Goal: Task Accomplishment & Management: Manage account settings

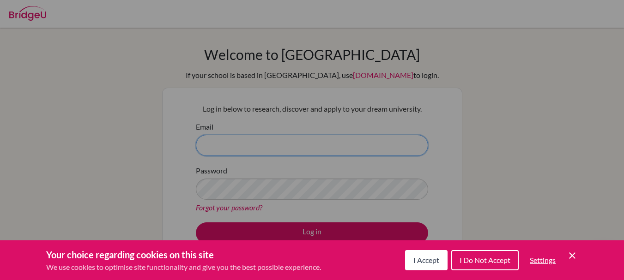
type input "collegecounsellor@dbis.in"
click at [417, 260] on span "I Accept" at bounding box center [426, 260] width 26 height 9
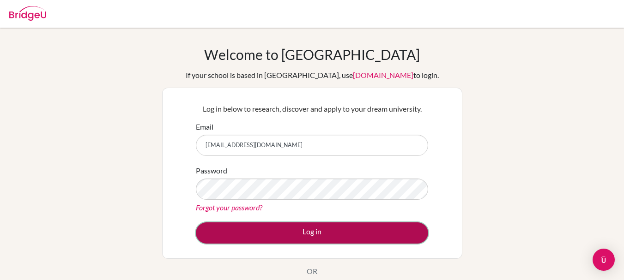
click at [337, 234] on button "Log in" at bounding box center [312, 232] width 232 height 21
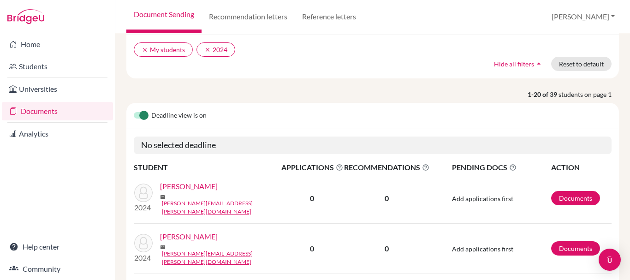
scroll to position [98, 0]
click at [570, 192] on link "Documents" at bounding box center [576, 198] width 49 height 14
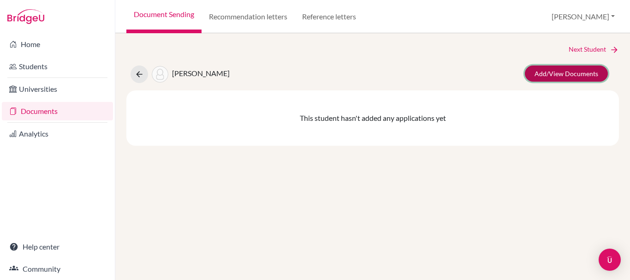
click at [554, 73] on link "Add/View Documents" at bounding box center [566, 74] width 83 height 16
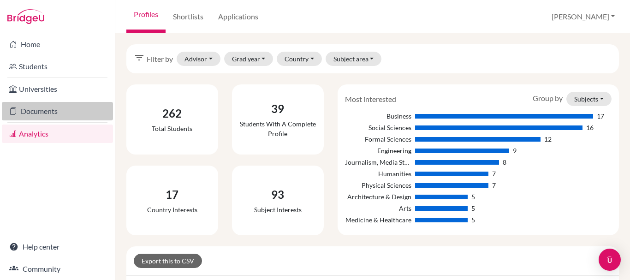
click at [60, 112] on link "Documents" at bounding box center [57, 111] width 111 height 18
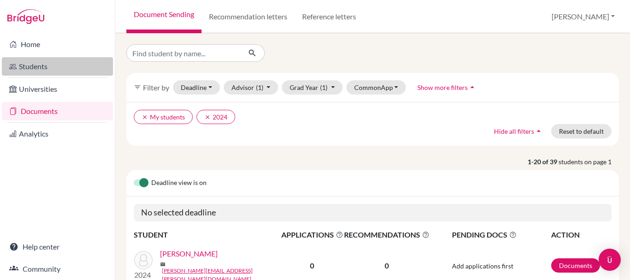
click at [48, 72] on link "Students" at bounding box center [57, 66] width 111 height 18
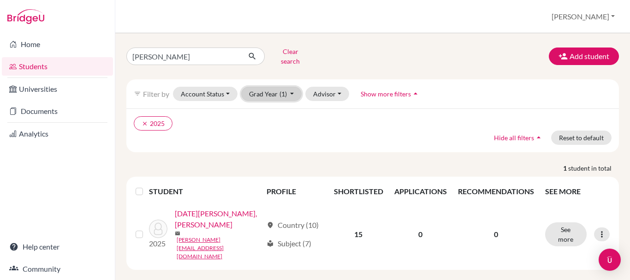
click at [284, 90] on span "(1)" at bounding box center [283, 94] width 7 height 8
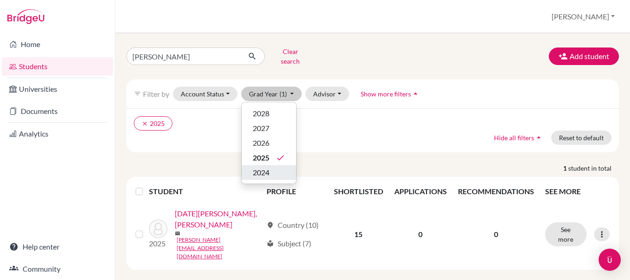
click at [274, 167] on div "2024" at bounding box center [269, 172] width 32 height 11
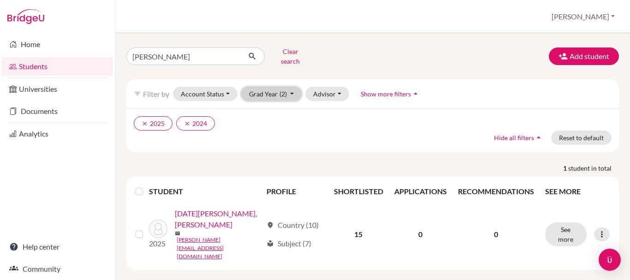
click at [273, 87] on button "Grad Year (2)" at bounding box center [271, 94] width 61 height 14
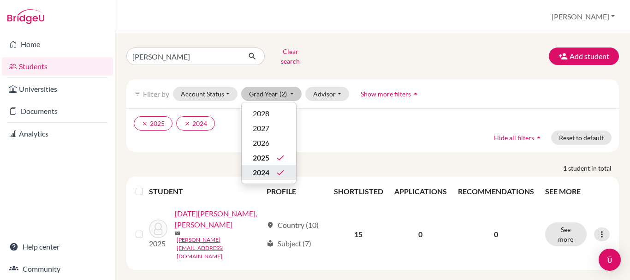
click at [276, 168] on icon "done" at bounding box center [280, 172] width 9 height 9
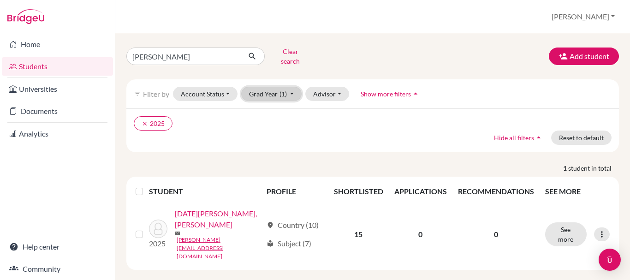
click at [270, 87] on button "Grad Year (1)" at bounding box center [271, 94] width 61 height 14
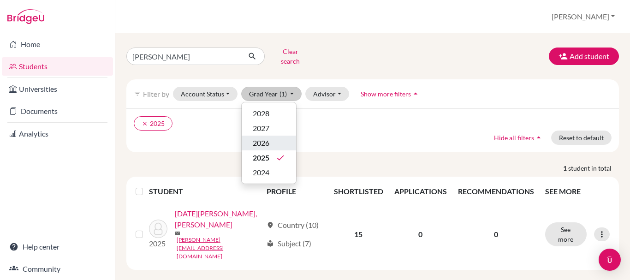
click at [274, 138] on div "2026" at bounding box center [269, 143] width 32 height 11
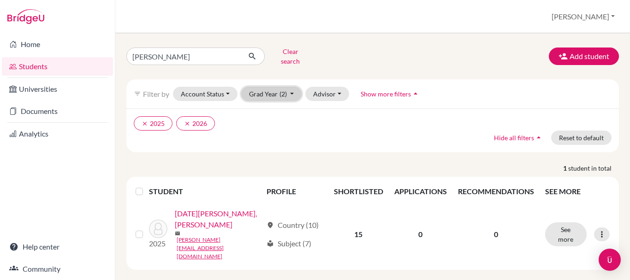
click at [281, 90] on span "(2)" at bounding box center [283, 94] width 7 height 8
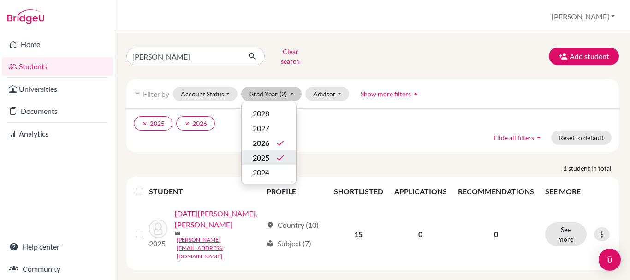
click at [282, 153] on icon "done" at bounding box center [280, 157] width 9 height 9
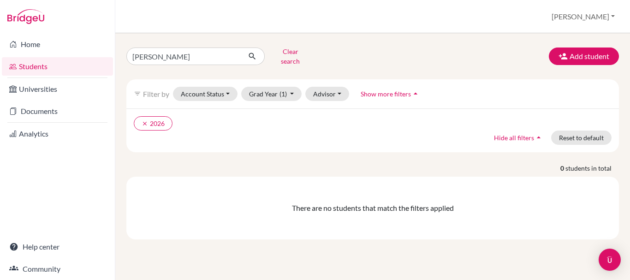
click at [59, 66] on link "Students" at bounding box center [57, 66] width 111 height 18
click at [144, 120] on icon "clear" at bounding box center [145, 123] width 6 height 6
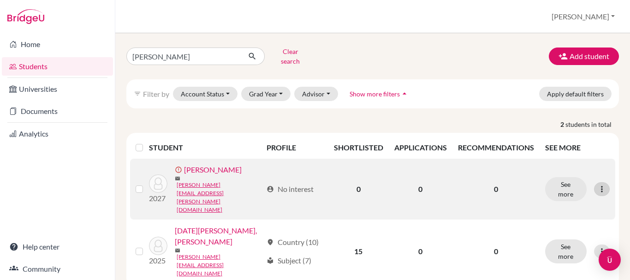
click at [600, 185] on icon at bounding box center [602, 189] width 9 height 9
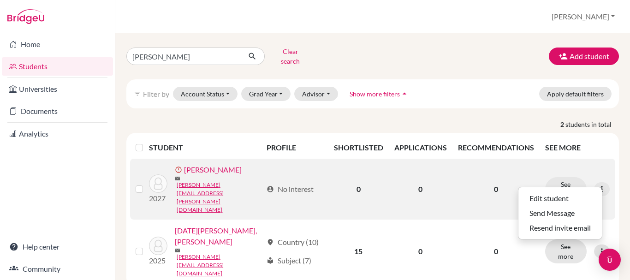
click at [140, 184] on div at bounding box center [141, 189] width 11 height 11
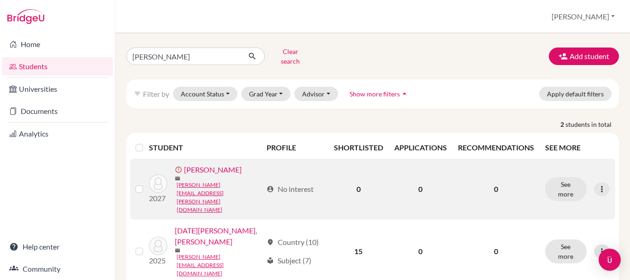
click at [147, 184] on label at bounding box center [147, 184] width 0 height 0
click at [0, 0] on input "checkbox" at bounding box center [0, 0] width 0 height 0
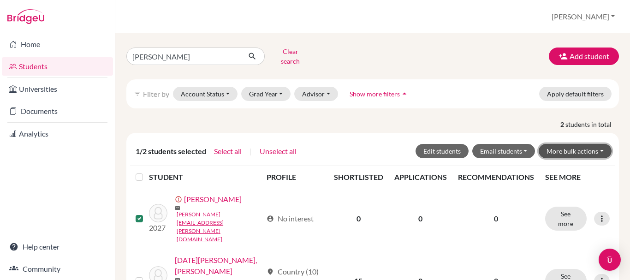
click at [592, 147] on button "More bulk actions" at bounding box center [575, 151] width 73 height 14
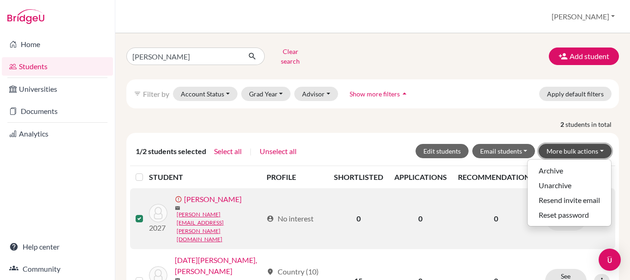
scroll to position [9, 0]
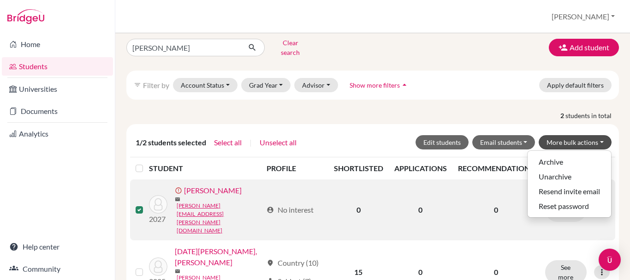
click at [143, 204] on div at bounding box center [141, 209] width 11 height 11
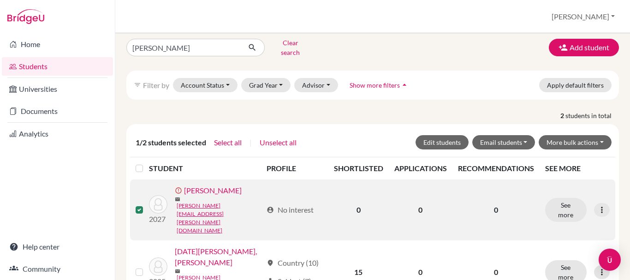
click at [147, 204] on label at bounding box center [147, 204] width 0 height 0
click at [0, 0] on input "checkbox" at bounding box center [0, 0] width 0 height 0
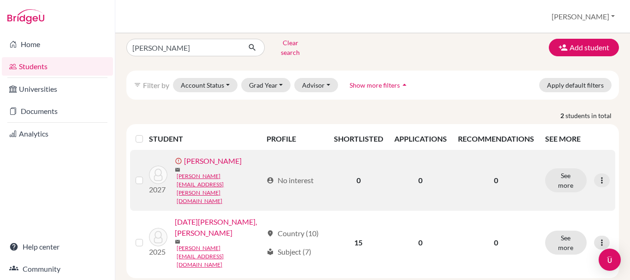
scroll to position [0, 0]
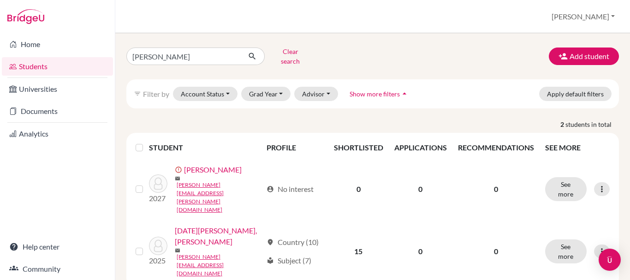
click at [52, 69] on link "Students" at bounding box center [57, 66] width 111 height 18
click at [60, 67] on link "Students" at bounding box center [57, 66] width 111 height 18
click at [575, 51] on button "Add student" at bounding box center [584, 57] width 70 height 18
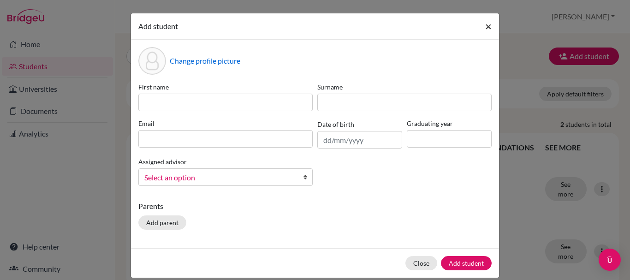
click at [486, 31] on span "×" at bounding box center [489, 25] width 6 height 13
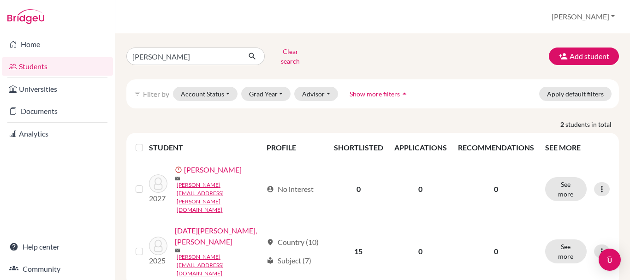
click at [483, 58] on div "adam Clear search Add student" at bounding box center [373, 56] width 507 height 24
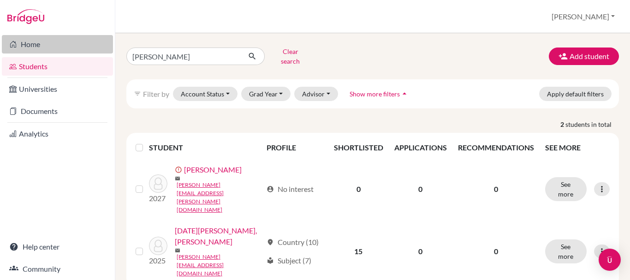
click at [49, 42] on link "Home" at bounding box center [57, 44] width 111 height 18
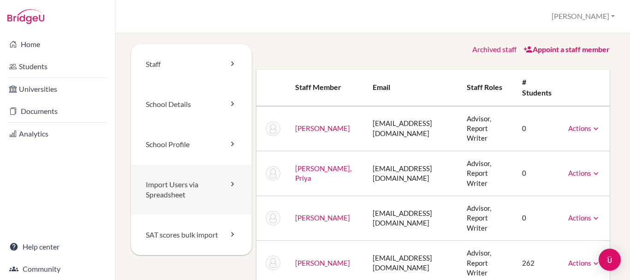
click at [231, 192] on link "Import Users via Spreadsheet" at bounding box center [191, 190] width 121 height 51
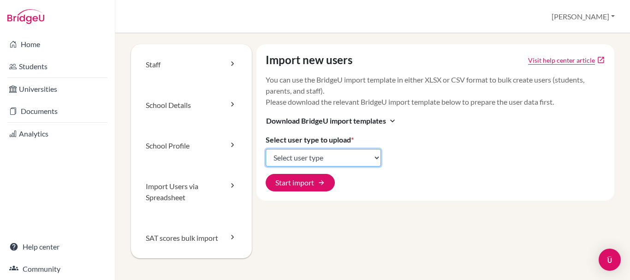
click at [359, 160] on select "Select user type Students Students and parents Parents Advisors Report writers" at bounding box center [323, 158] width 115 height 18
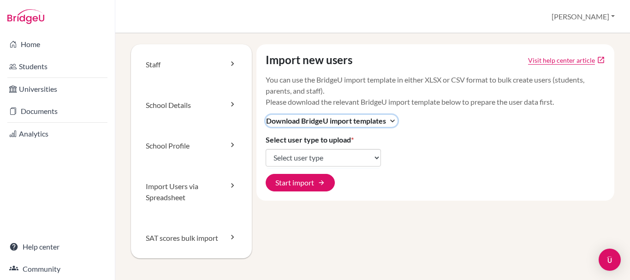
click at [372, 122] on span "Download BridgeU import templates" at bounding box center [326, 120] width 120 height 11
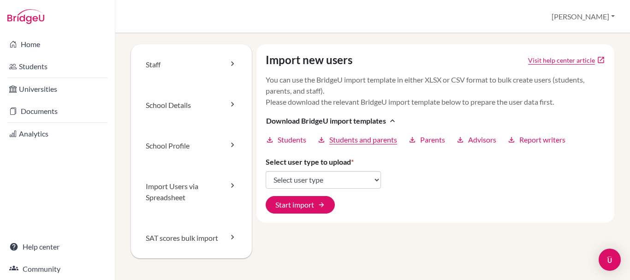
click at [353, 143] on span "Students and parents" at bounding box center [364, 139] width 68 height 11
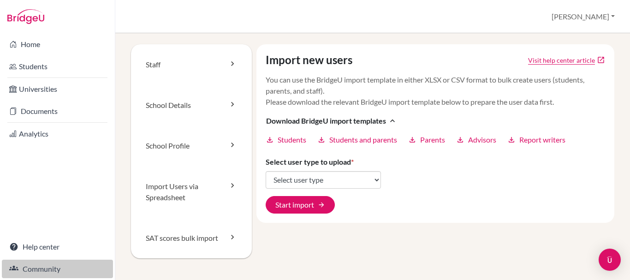
click at [37, 271] on link "Community" at bounding box center [57, 269] width 111 height 18
